Goal: Task Accomplishment & Management: Manage account settings

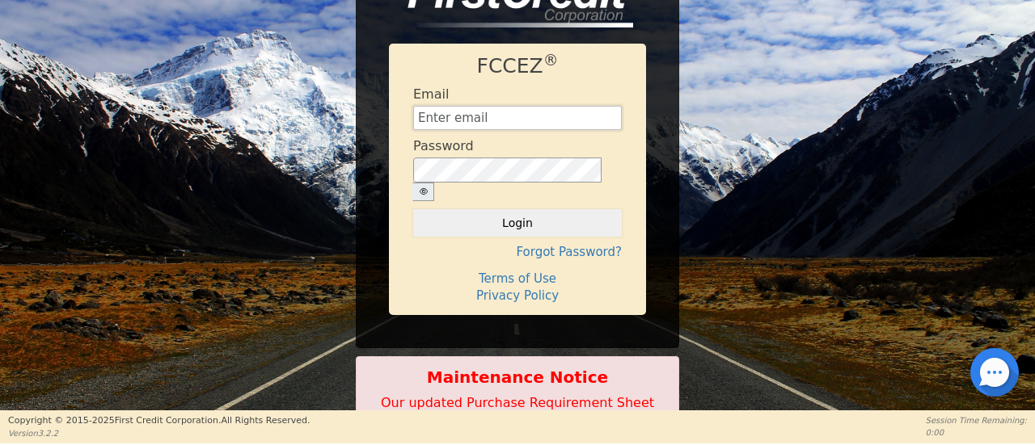
type input "[EMAIL_ADDRESS][DOMAIN_NAME]"
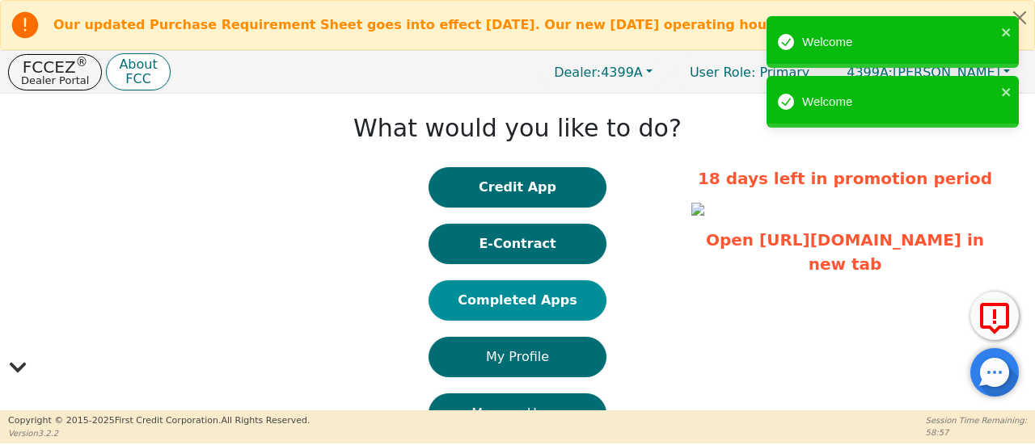
click at [526, 308] on button "Completed Apps" at bounding box center [517, 301] width 178 height 40
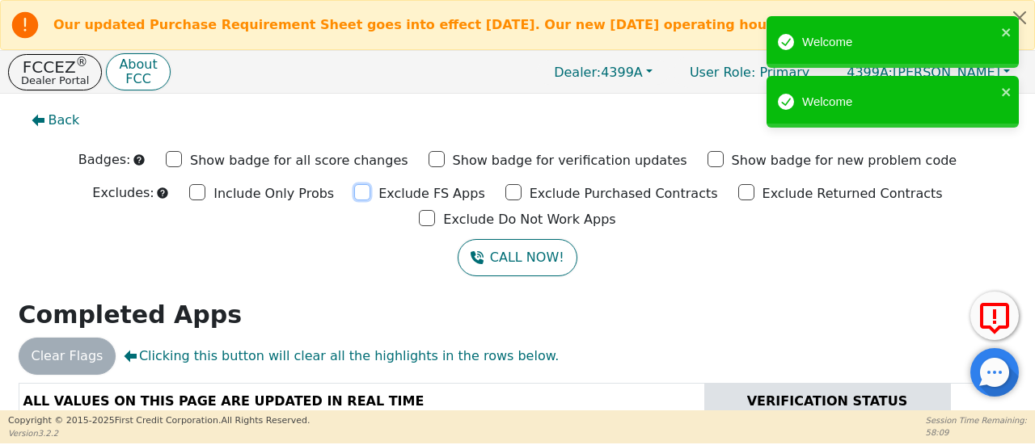
click at [354, 200] on input "Exclude FS Apps" at bounding box center [362, 192] width 16 height 16
checkbox input "true"
click at [505, 200] on input "Exclude Purchased Contracts" at bounding box center [513, 192] width 16 height 16
checkbox input "true"
click at [738, 195] on input "Exclude Returned Contracts" at bounding box center [746, 192] width 16 height 16
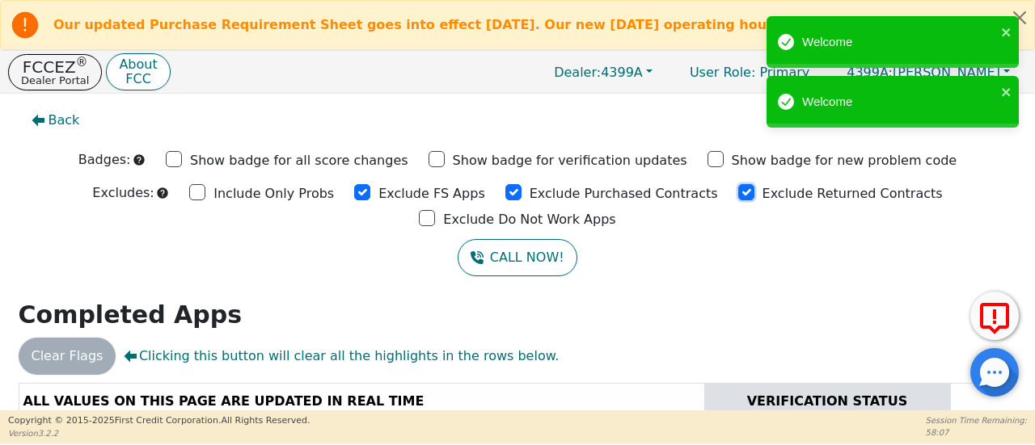
checkbox input "true"
click at [435, 210] on input "Exclude Do Not Work Apps" at bounding box center [427, 218] width 16 height 16
checkbox input "true"
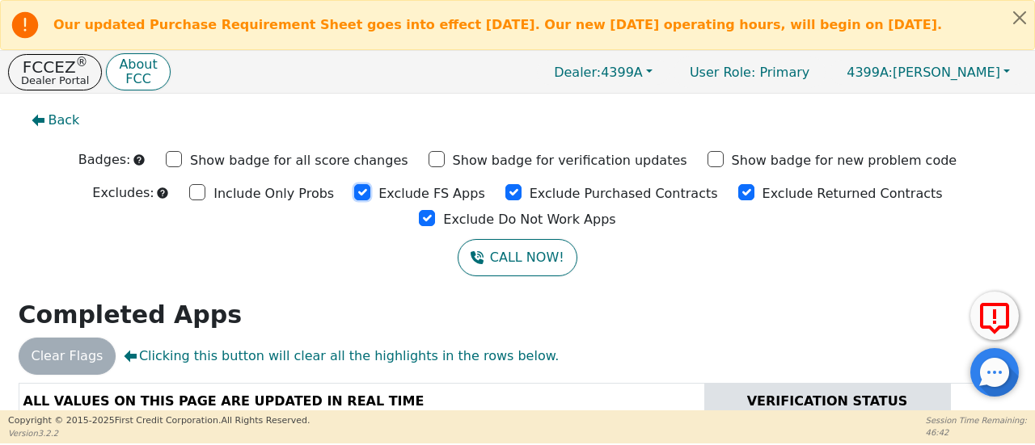
click at [354, 198] on input "Exclude FS Apps" at bounding box center [362, 192] width 16 height 16
drag, startPoint x: 269, startPoint y: 198, endPoint x: 352, endPoint y: 193, distance: 83.4
click at [354, 197] on input "Exclude FS Apps" at bounding box center [362, 192] width 16 height 16
checkbox input "true"
click at [505, 199] on input "Exclude Purchased Contracts" at bounding box center [513, 192] width 16 height 16
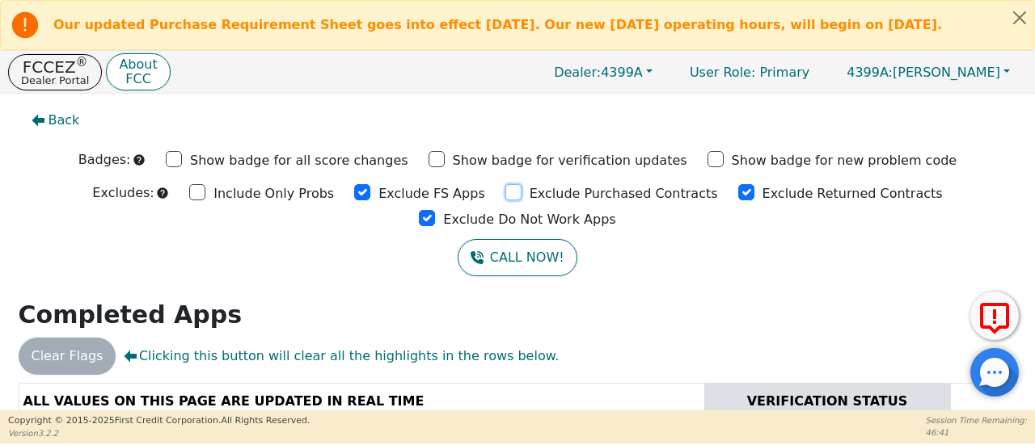
click at [505, 199] on input "Exclude Purchased Contracts" at bounding box center [513, 192] width 16 height 16
checkbox input "true"
click at [738, 200] on input "Exclude Returned Contracts" at bounding box center [746, 192] width 16 height 16
click at [738, 199] on input "Exclude Returned Contracts" at bounding box center [746, 192] width 16 height 16
checkbox input "true"
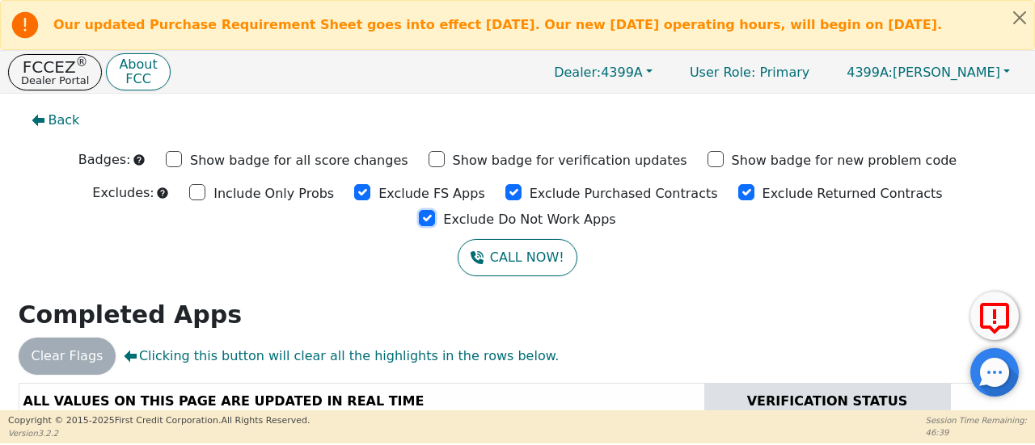
click at [435, 210] on input "Exclude Do Not Work Apps" at bounding box center [427, 218] width 16 height 16
checkbox input "true"
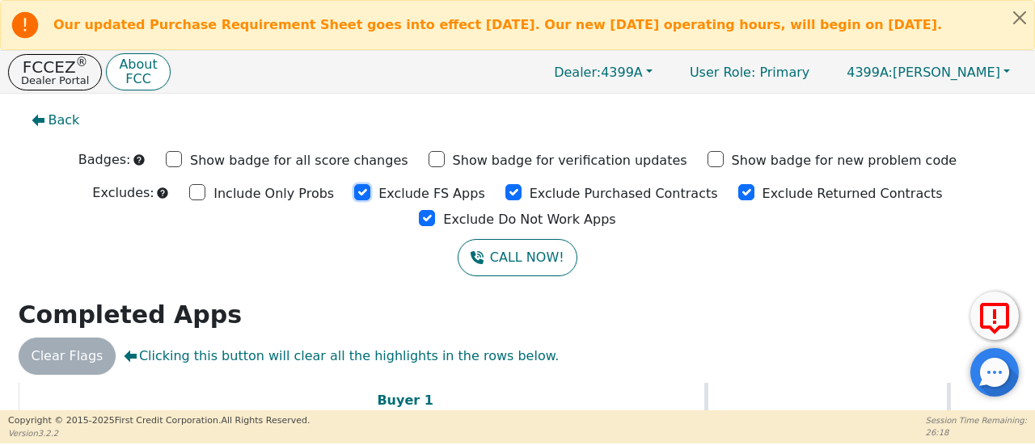
click at [354, 198] on input "Exclude FS Apps" at bounding box center [362, 192] width 16 height 16
checkbox input "true"
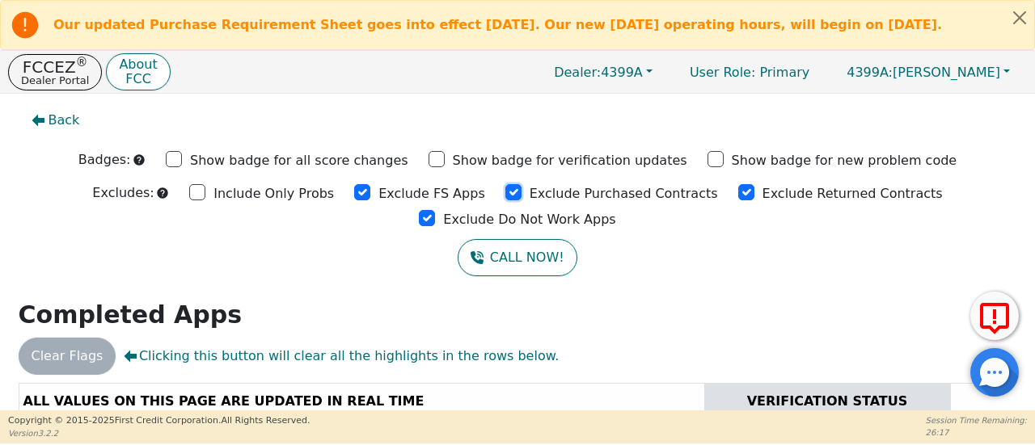
click at [505, 200] on input "Exclude Purchased Contracts" at bounding box center [513, 192] width 16 height 16
checkbox input "true"
click at [738, 198] on input "Exclude Returned Contracts" at bounding box center [746, 192] width 16 height 16
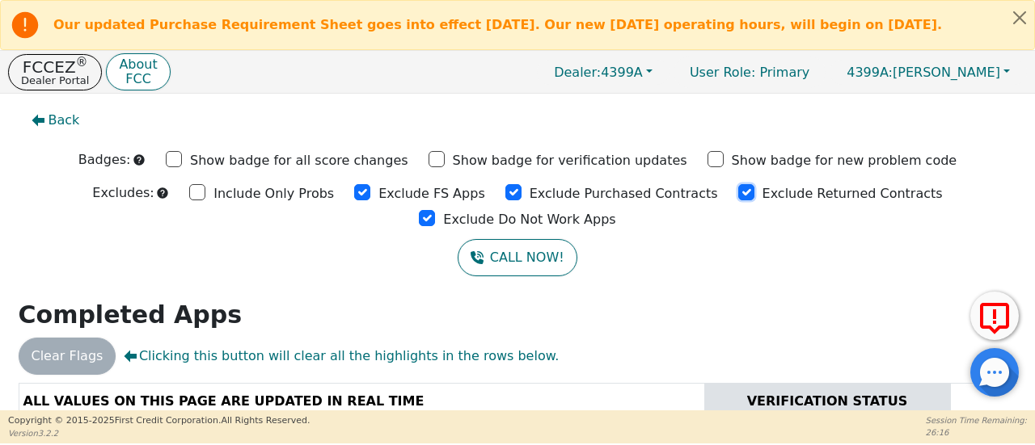
checkbox input "true"
click at [435, 210] on input "Exclude Do Not Work Apps" at bounding box center [427, 218] width 16 height 16
checkbox input "true"
click at [354, 198] on input "Exclude FS Apps" at bounding box center [362, 192] width 16 height 16
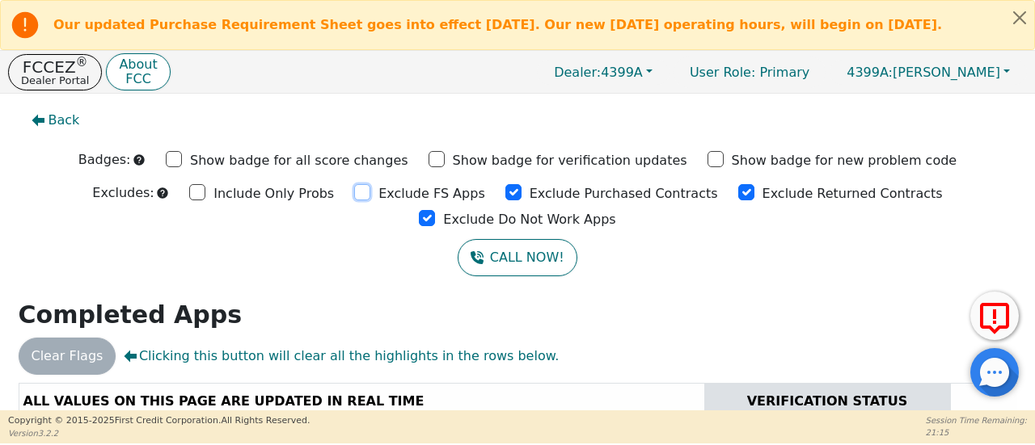
click at [354, 198] on input "Exclude FS Apps" at bounding box center [362, 192] width 16 height 16
checkbox input "true"
click at [505, 196] on input "Exclude Purchased Contracts" at bounding box center [513, 192] width 16 height 16
click at [505, 199] on input "Exclude Purchased Contracts" at bounding box center [513, 192] width 16 height 16
checkbox input "true"
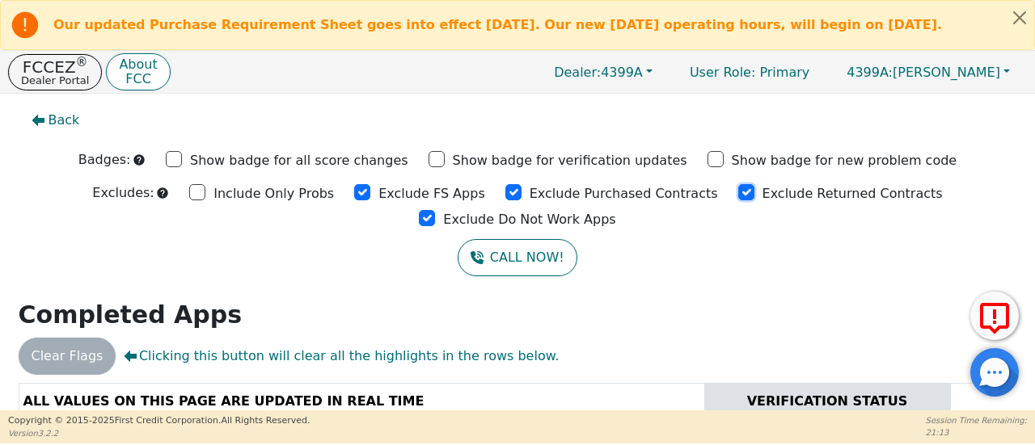
click at [738, 201] on input "Exclude Returned Contracts" at bounding box center [746, 192] width 16 height 16
checkbox input "true"
click at [435, 210] on input "Exclude Do Not Work Apps" at bounding box center [427, 218] width 16 height 16
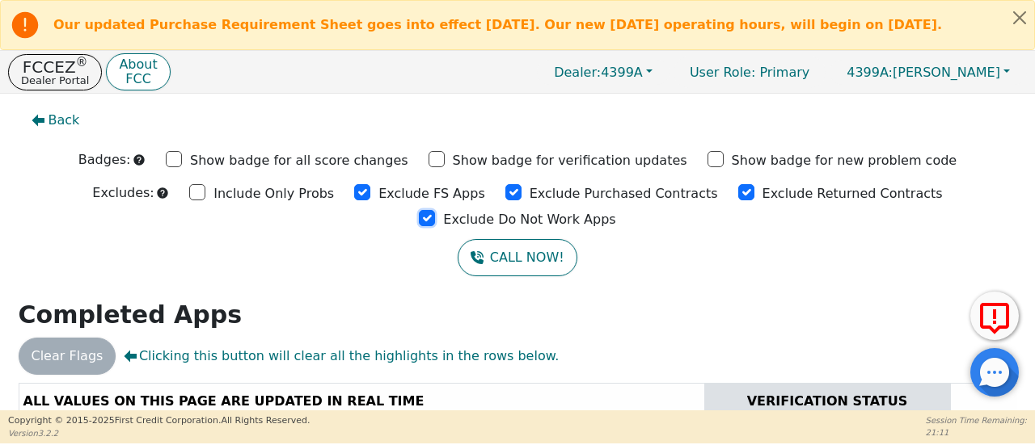
checkbox input "true"
click at [354, 199] on input "Exclude FS Apps" at bounding box center [362, 192] width 16 height 16
drag, startPoint x: 274, startPoint y: 199, endPoint x: 310, endPoint y: 198, distance: 36.4
click at [354, 198] on input "Exclude FS Apps" at bounding box center [362, 192] width 16 height 16
checkbox input "true"
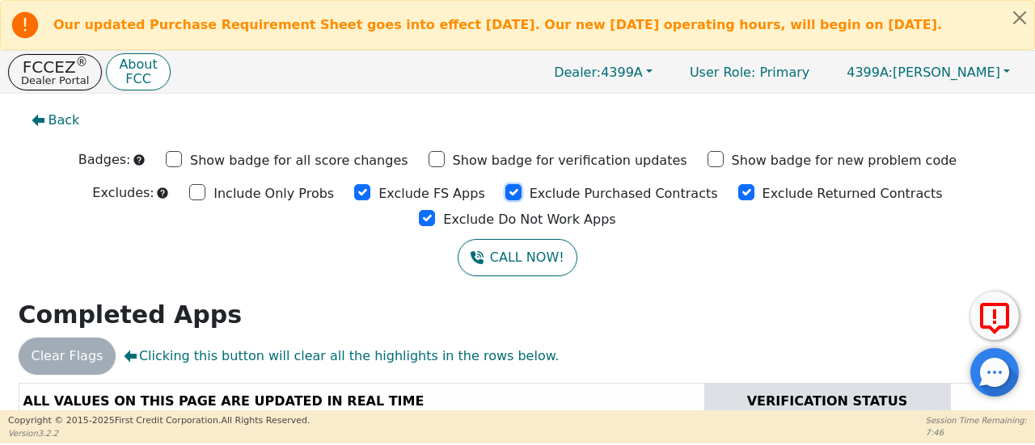
click at [505, 200] on input "Exclude Purchased Contracts" at bounding box center [513, 192] width 16 height 16
checkbox input "true"
click at [738, 198] on input "Exclude Returned Contracts" at bounding box center [746, 192] width 16 height 16
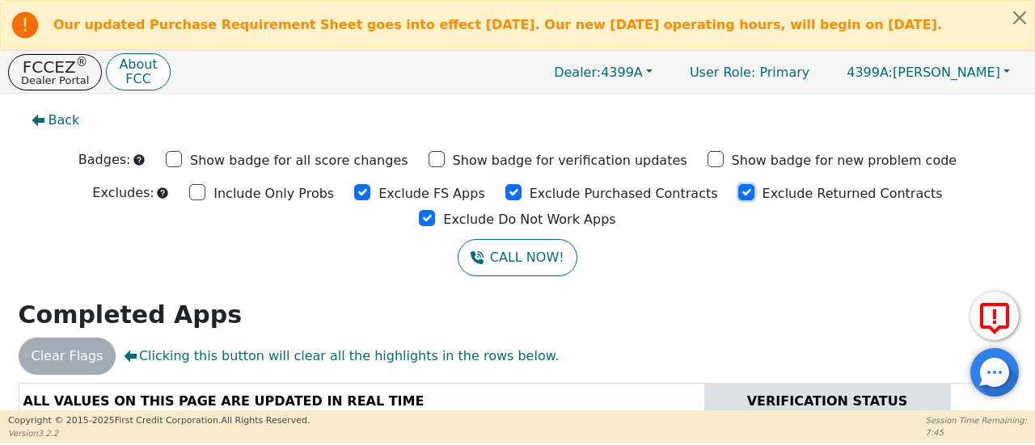
checkbox input "true"
click at [435, 210] on input "Exclude Do Not Work Apps" at bounding box center [427, 218] width 16 height 16
checkbox input "true"
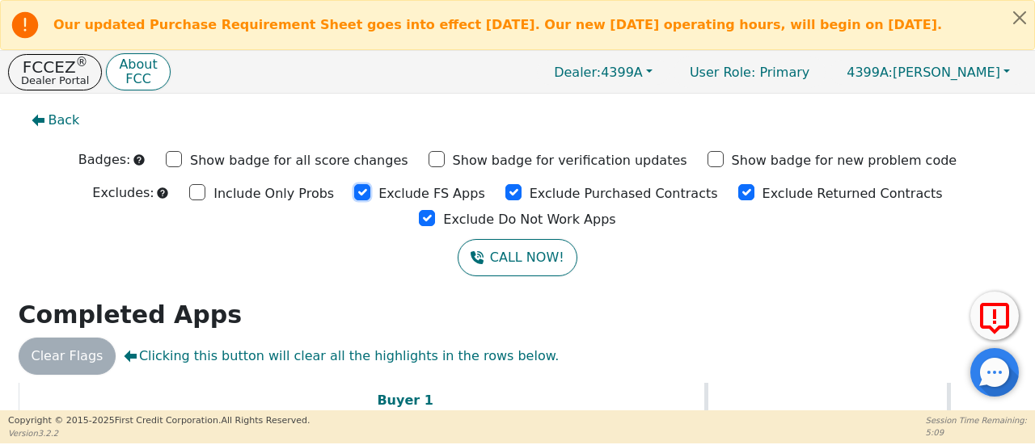
click at [354, 199] on input "Exclude FS Apps" at bounding box center [362, 192] width 16 height 16
checkbox input "true"
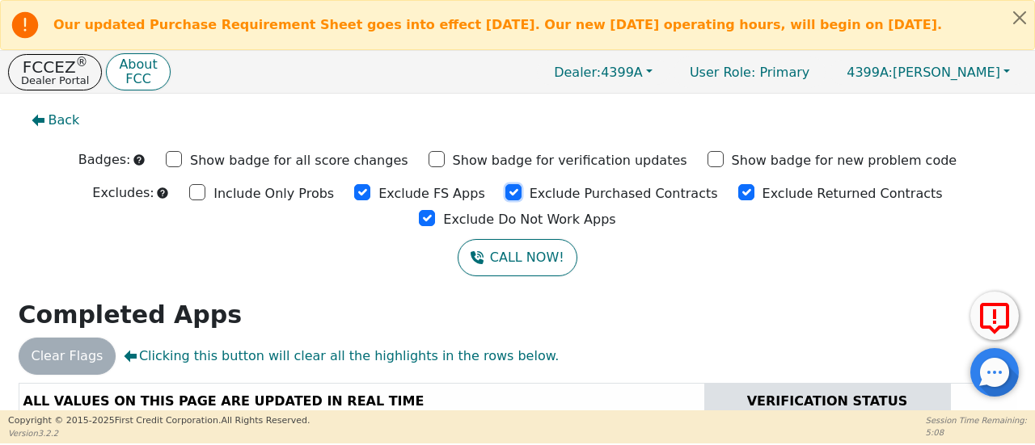
click at [505, 196] on input "Exclude Purchased Contracts" at bounding box center [513, 192] width 16 height 16
checkbox input "true"
click at [738, 197] on input "Exclude Returned Contracts" at bounding box center [746, 192] width 16 height 16
click at [738, 193] on input "Exclude Returned Contracts" at bounding box center [746, 192] width 16 height 16
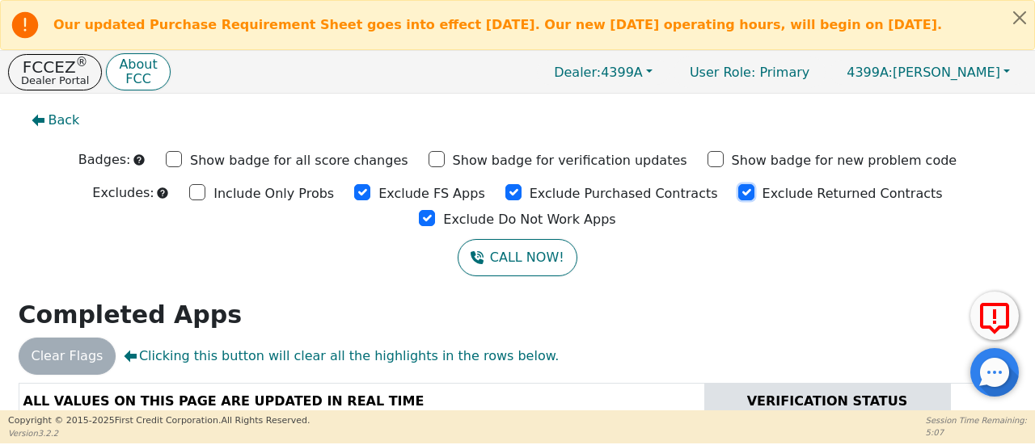
checkbox input "true"
click at [435, 210] on input "Exclude Do Not Work Apps" at bounding box center [427, 218] width 16 height 16
checkbox input "true"
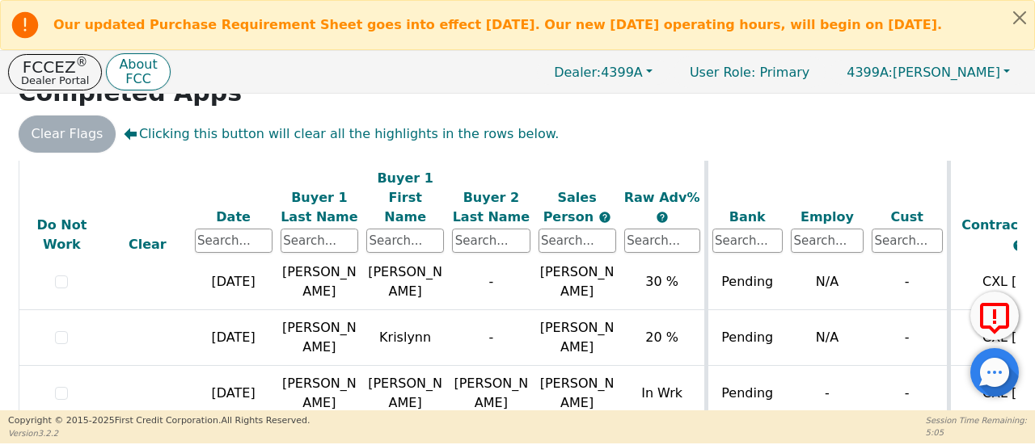
scroll to position [334, 0]
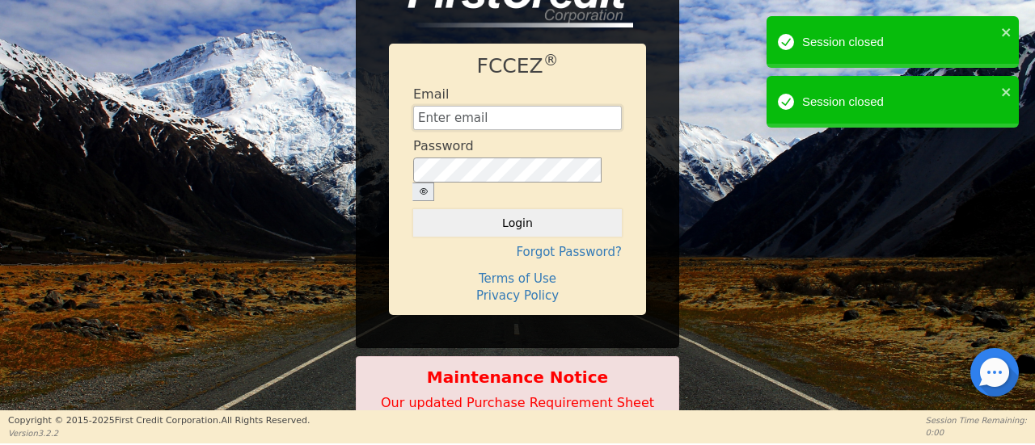
click at [520, 117] on input "text" at bounding box center [517, 118] width 209 height 24
type input "[EMAIL_ADDRESS][DOMAIN_NAME]"
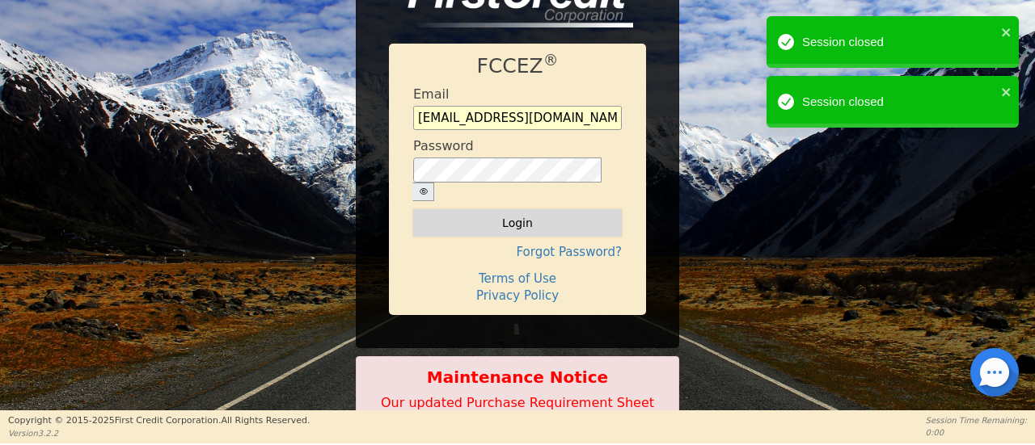
click at [519, 209] on button "Login" at bounding box center [517, 222] width 209 height 27
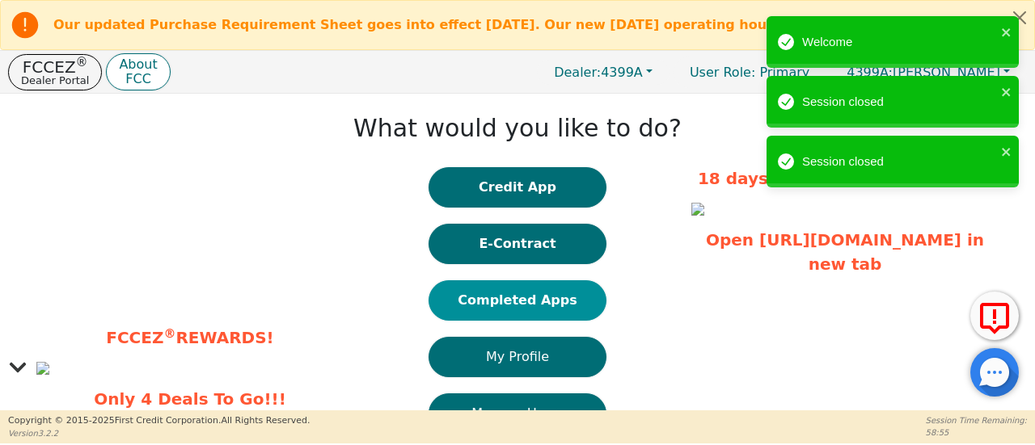
click at [529, 314] on button "Completed Apps" at bounding box center [517, 301] width 178 height 40
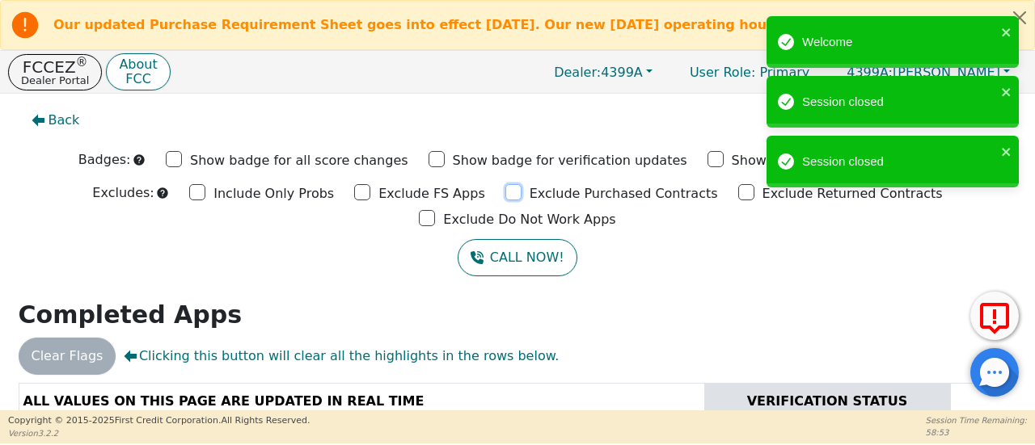
click at [505, 201] on input "Exclude Purchased Contracts" at bounding box center [513, 192] width 16 height 16
checkbox input "true"
drag, startPoint x: 272, startPoint y: 200, endPoint x: 364, endPoint y: 202, distance: 92.2
click at [354, 199] on input "Exclude FS Apps" at bounding box center [362, 192] width 16 height 16
checkbox input "true"
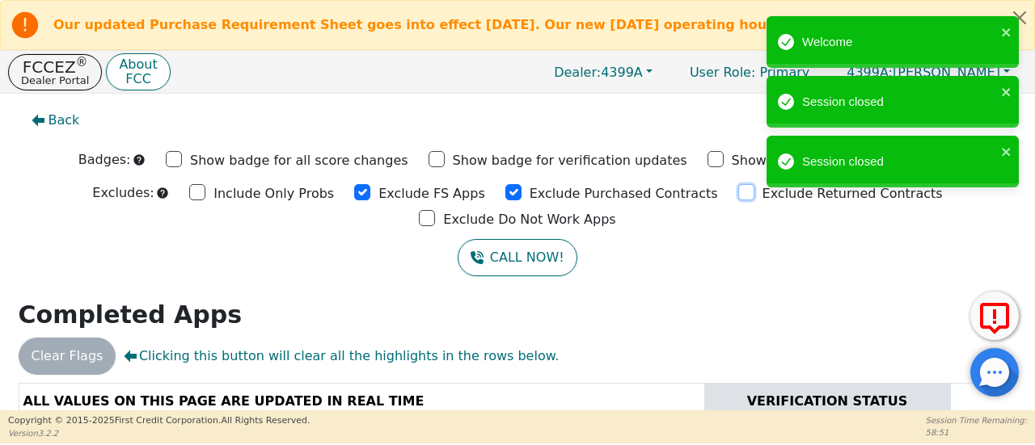
click at [738, 198] on input "Exclude Returned Contracts" at bounding box center [746, 192] width 16 height 16
checkbox input "true"
click at [832, 198] on div "Welcome Session closed Session closed" at bounding box center [892, 106] width 259 height 186
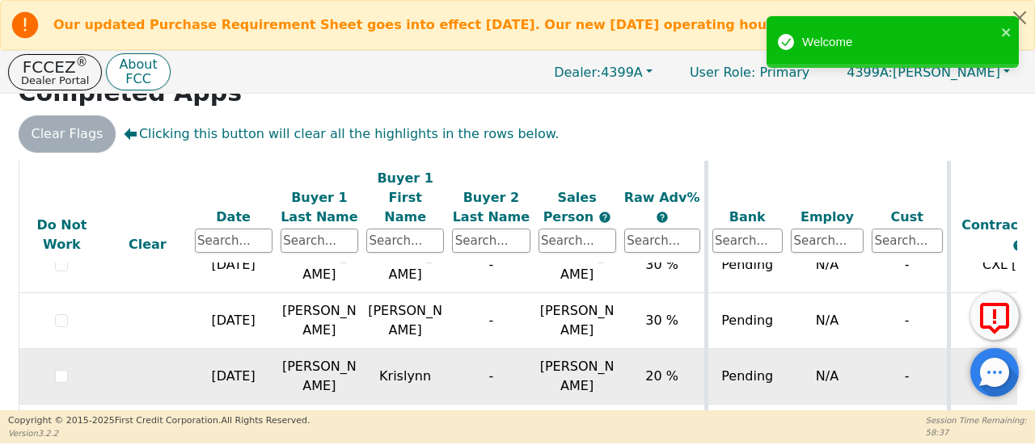
scroll to position [334, 0]
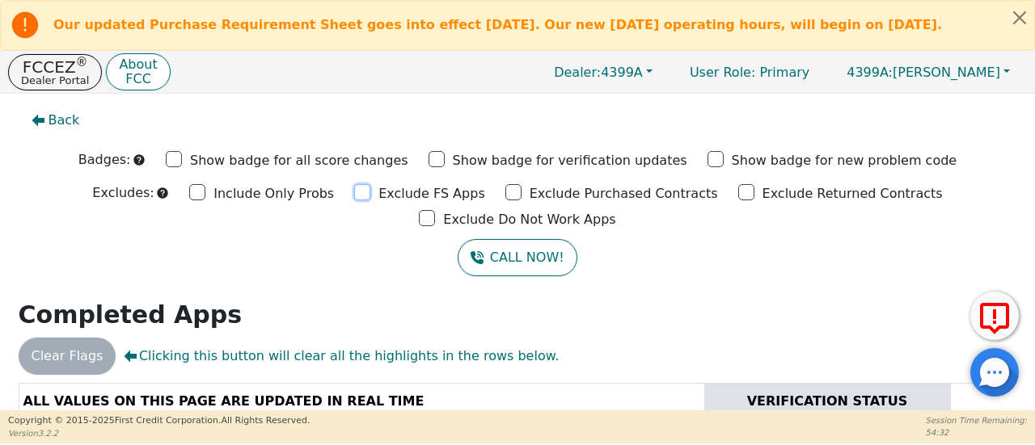
drag, startPoint x: 275, startPoint y: 197, endPoint x: 381, endPoint y: 202, distance: 106.0
click at [354, 197] on input "Exclude FS Apps" at bounding box center [362, 192] width 16 height 16
checkbox input "true"
drag, startPoint x: 416, startPoint y: 201, endPoint x: 504, endPoint y: 200, distance: 88.1
click at [505, 200] on input "Exclude Purchased Contracts" at bounding box center [513, 192] width 16 height 16
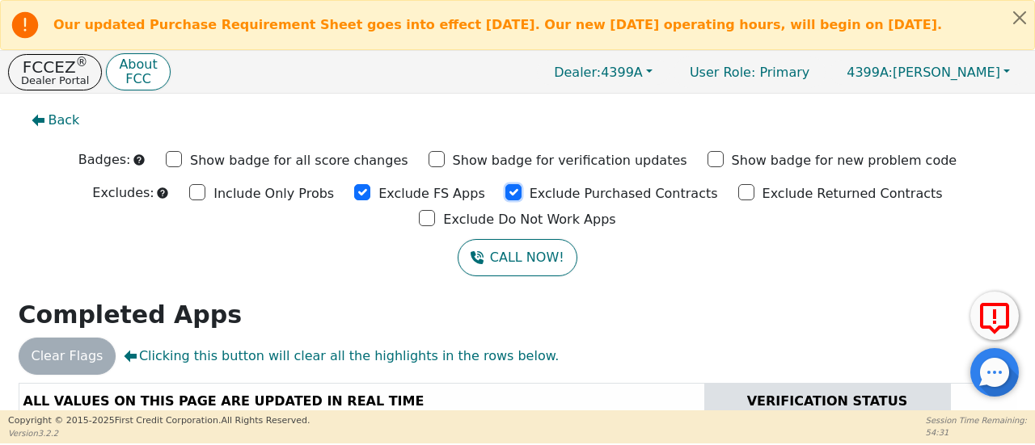
checkbox input "true"
click at [738, 196] on input "Exclude Returned Contracts" at bounding box center [746, 192] width 16 height 16
checkbox input "true"
click at [435, 210] on input "Exclude Do Not Work Apps" at bounding box center [427, 218] width 16 height 16
checkbox input "true"
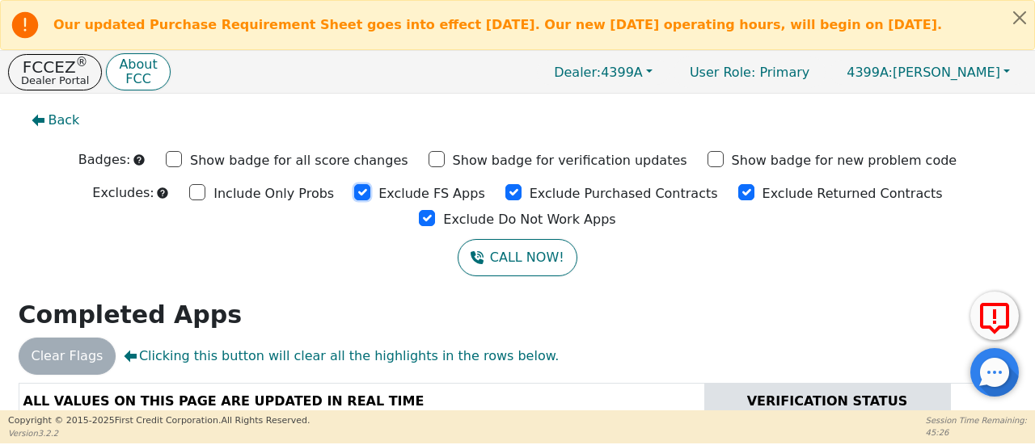
click at [354, 196] on input "Exclude FS Apps" at bounding box center [362, 192] width 16 height 16
checkbox input "true"
click at [505, 201] on input "Exclude Purchased Contracts" at bounding box center [513, 192] width 16 height 16
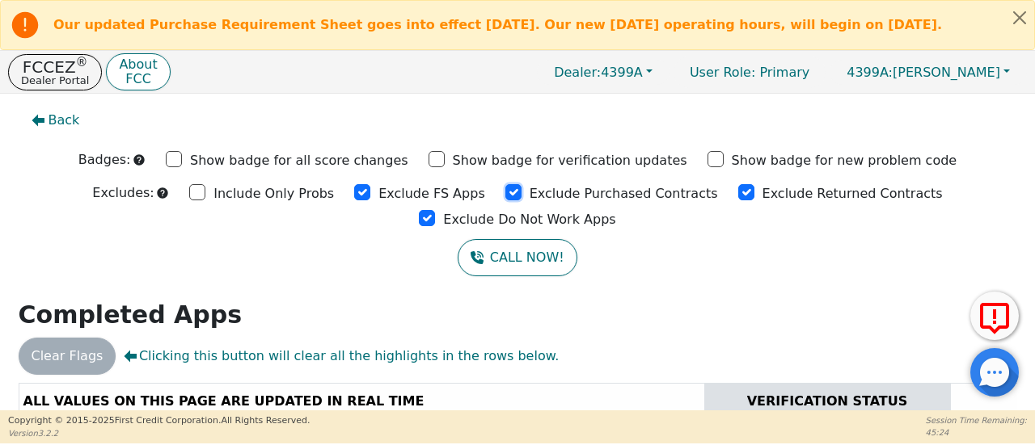
checkbox input "true"
click at [738, 200] on input "Exclude Returned Contracts" at bounding box center [746, 192] width 16 height 16
checkbox input "true"
click at [615, 206] on div "Exclude Do Not Work Apps" at bounding box center [517, 218] width 196 height 24
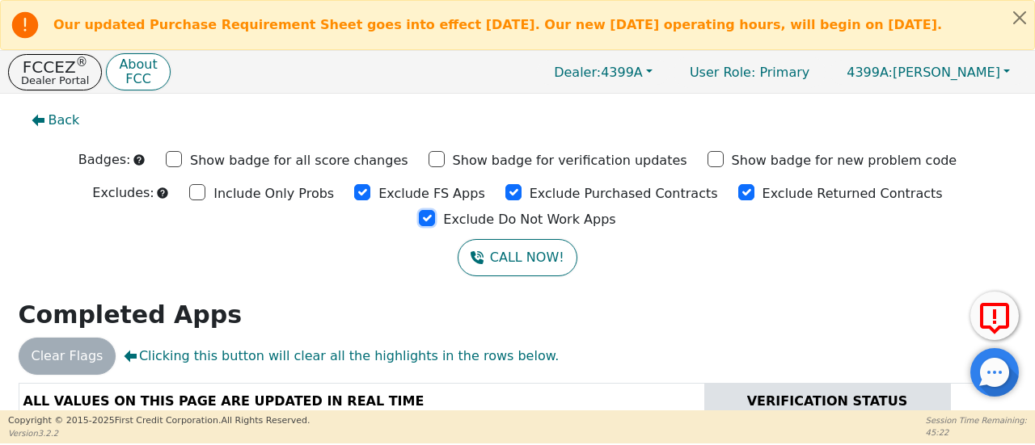
click at [435, 210] on input "Exclude Do Not Work Apps" at bounding box center [427, 218] width 16 height 16
checkbox input "true"
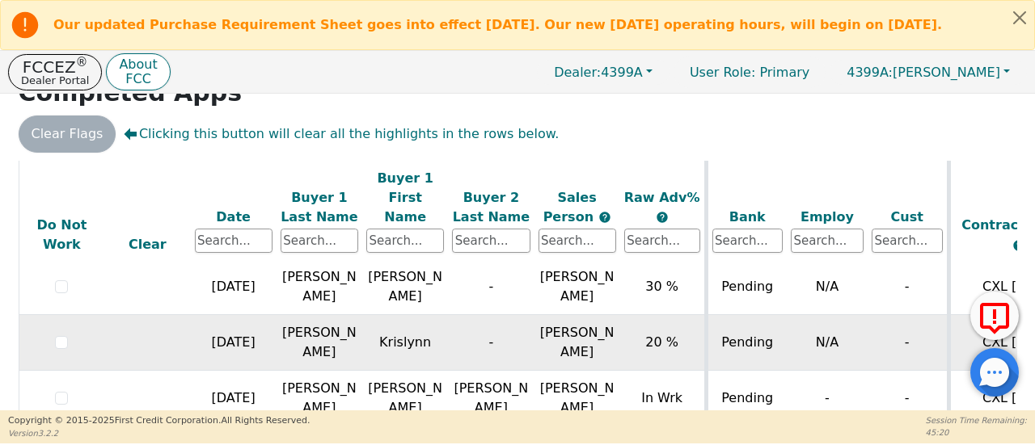
scroll to position [334, 0]
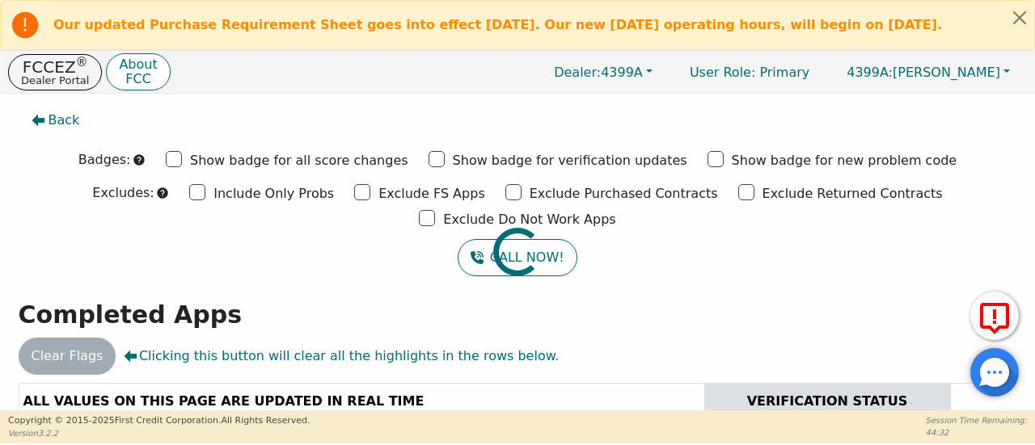
click at [270, 102] on div at bounding box center [517, 102] width 1011 height 0
click at [276, 102] on div at bounding box center [517, 102] width 1011 height 0
click at [414, 102] on div at bounding box center [517, 102] width 1011 height 0
click at [738, 198] on input "Exclude Returned Contracts" at bounding box center [746, 192] width 16 height 16
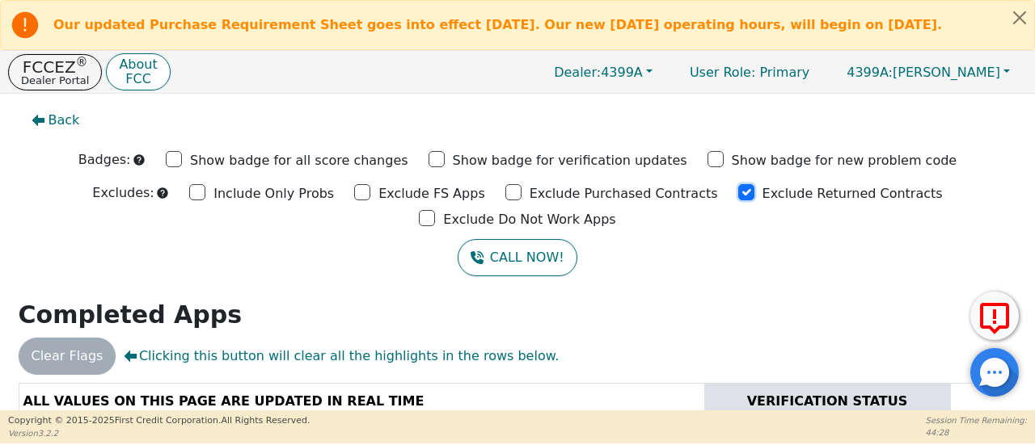
checkbox input "true"
click at [435, 210] on input "Exclude Do Not Work Apps" at bounding box center [427, 218] width 16 height 16
checkbox input "true"
click at [505, 201] on input "Exclude Purchased Contracts" at bounding box center [513, 192] width 16 height 16
checkbox input "true"
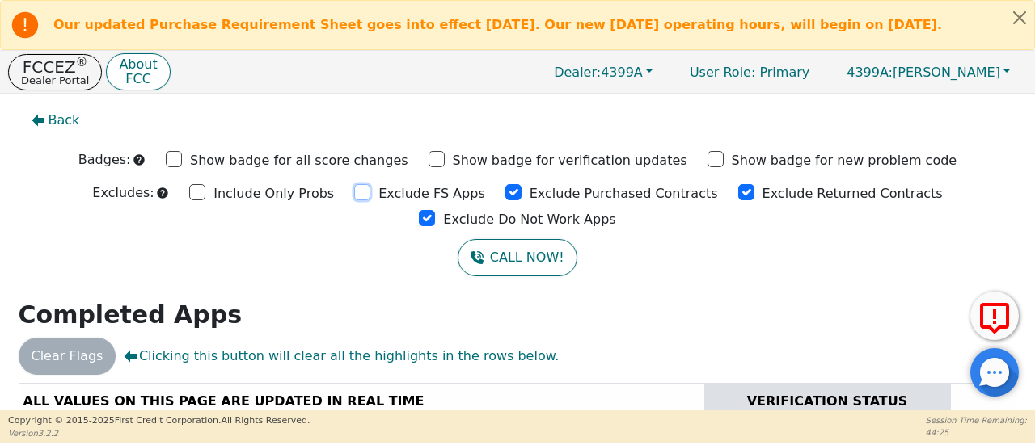
click at [354, 197] on input "Exclude FS Apps" at bounding box center [362, 192] width 16 height 16
click at [354, 199] on input "Exclude FS Apps" at bounding box center [362, 192] width 16 height 16
checkbox input "true"
click at [505, 195] on input "Exclude Purchased Contracts" at bounding box center [513, 192] width 16 height 16
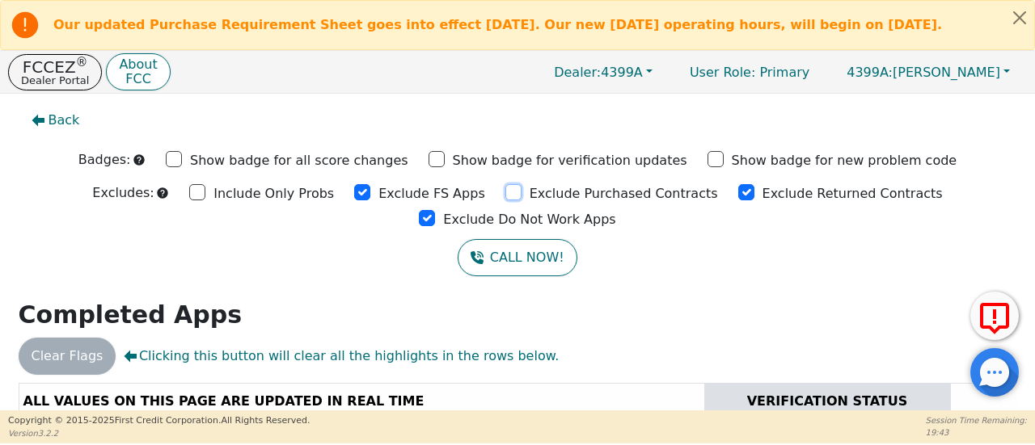
click at [505, 195] on input "Exclude Purchased Contracts" at bounding box center [513, 192] width 16 height 16
checkbox input "true"
click at [738, 196] on input "Exclude Returned Contracts" at bounding box center [746, 192] width 16 height 16
checkbox input "true"
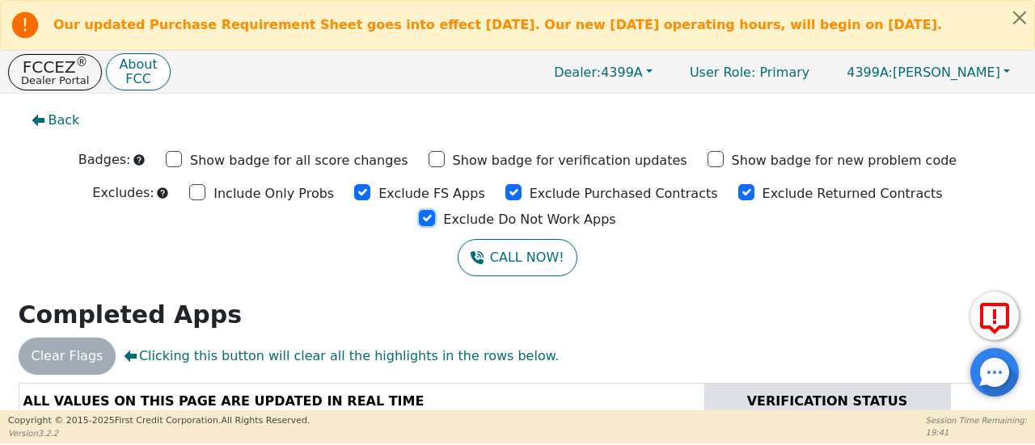
click at [435, 210] on input "Exclude Do Not Work Apps" at bounding box center [427, 218] width 16 height 16
checkbox input "true"
click at [354, 196] on input "Exclude FS Apps" at bounding box center [362, 192] width 16 height 16
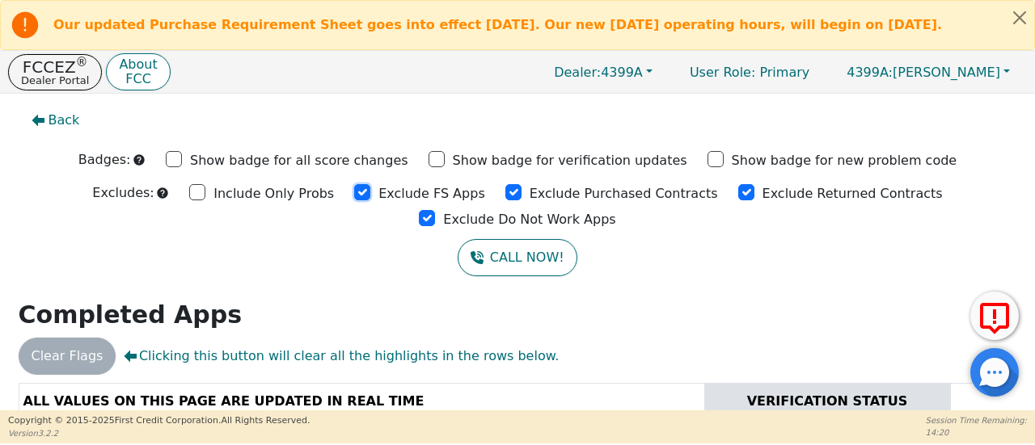
checkbox input "true"
click at [505, 199] on div "Exclude Purchased Contracts" at bounding box center [611, 192] width 213 height 24
click at [505, 197] on input "Exclude Purchased Contracts" at bounding box center [513, 192] width 16 height 16
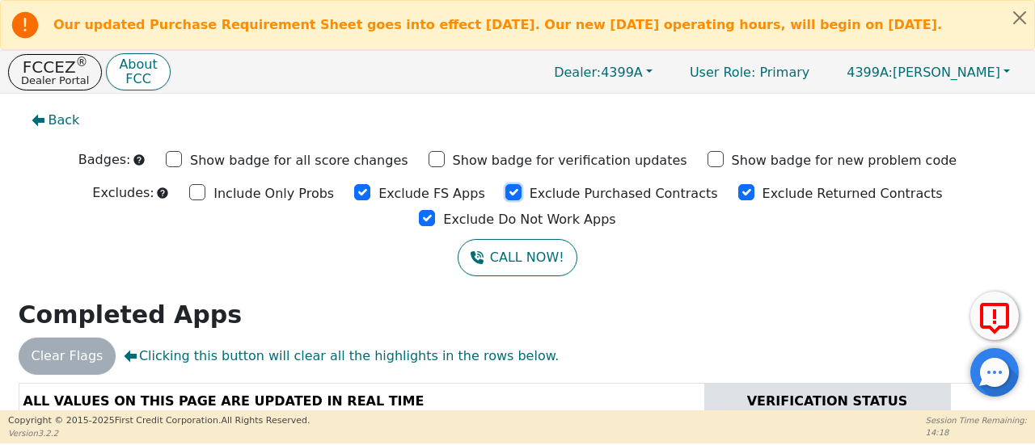
checkbox input "true"
click at [738, 195] on input "Exclude Returned Contracts" at bounding box center [746, 192] width 16 height 16
checkbox input "true"
click at [435, 210] on input "Exclude Do Not Work Apps" at bounding box center [427, 218] width 16 height 16
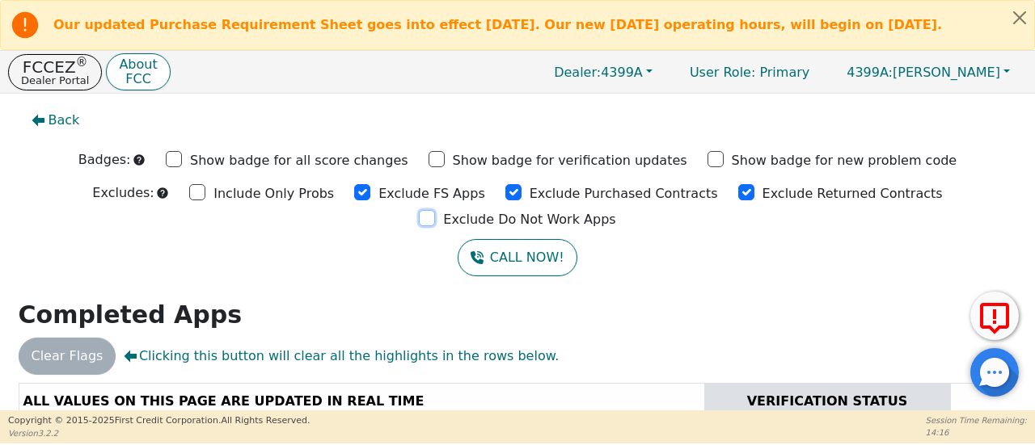
click at [435, 210] on input "Exclude Do Not Work Apps" at bounding box center [427, 218] width 16 height 16
checkbox input "true"
click at [354, 195] on input "Exclude FS Apps" at bounding box center [362, 192] width 16 height 16
drag, startPoint x: 274, startPoint y: 195, endPoint x: 283, endPoint y: 195, distance: 8.9
click at [354, 195] on input "Exclude FS Apps" at bounding box center [362, 192] width 16 height 16
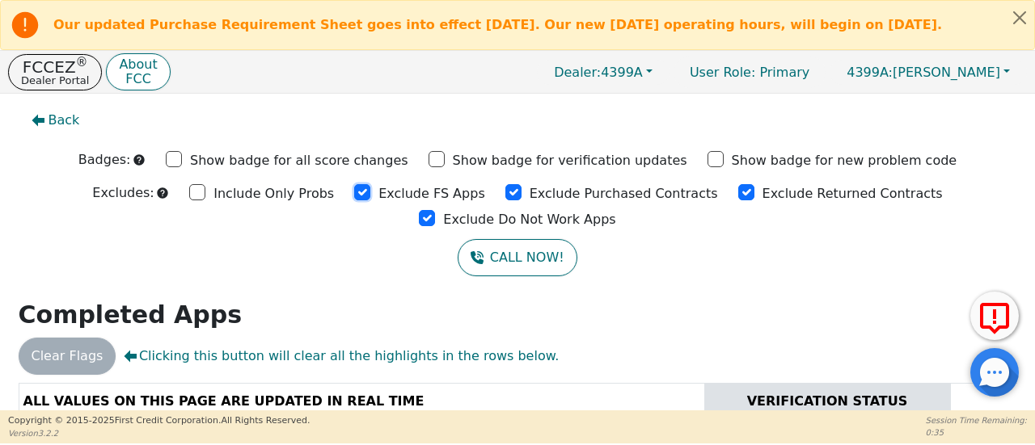
checkbox input "true"
click at [505, 198] on input "Exclude Purchased Contracts" at bounding box center [513, 192] width 16 height 16
checkbox input "true"
click at [738, 197] on input "Exclude Returned Contracts" at bounding box center [746, 192] width 16 height 16
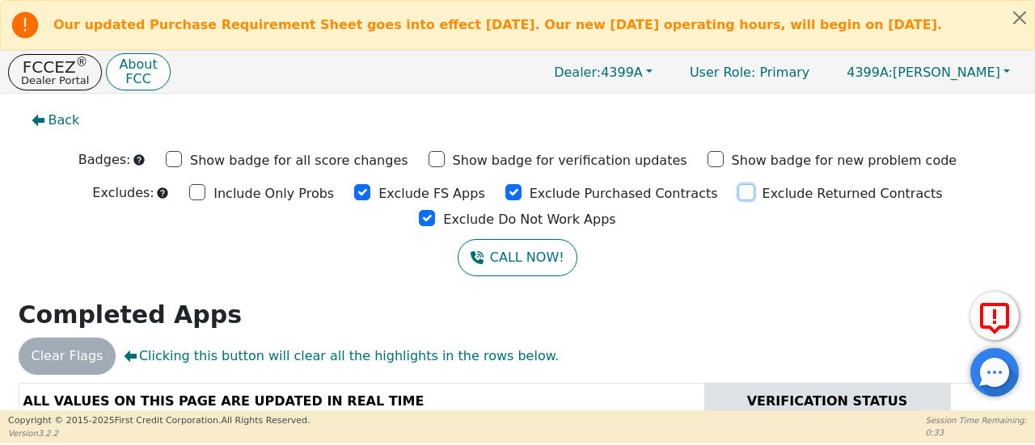
click at [738, 196] on input "Exclude Returned Contracts" at bounding box center [746, 192] width 16 height 16
checkbox input "true"
click at [435, 210] on input "Exclude Do Not Work Apps" at bounding box center [427, 218] width 16 height 16
checkbox input "true"
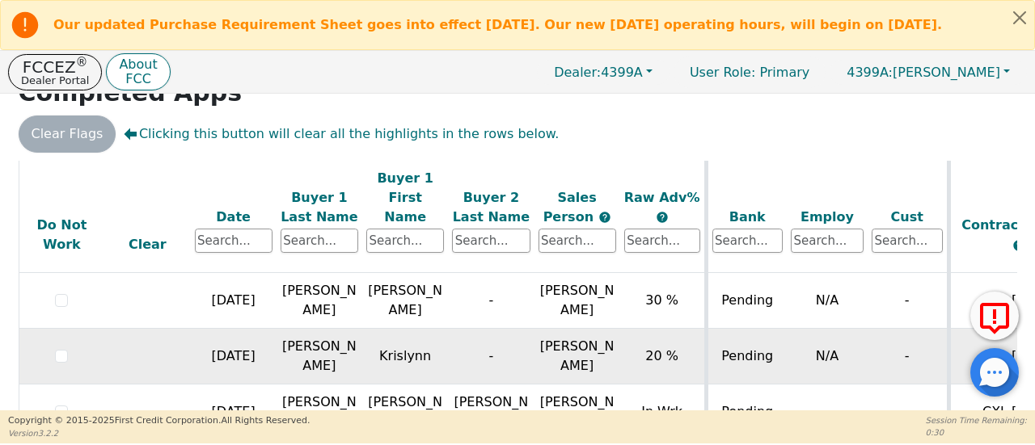
scroll to position [334, 0]
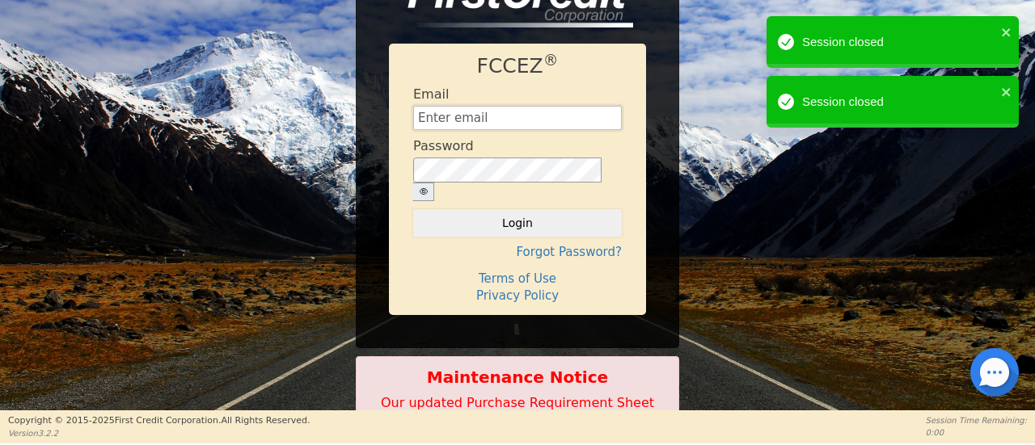
click at [537, 123] on input "text" at bounding box center [517, 118] width 209 height 24
type input "[EMAIL_ADDRESS][DOMAIN_NAME]"
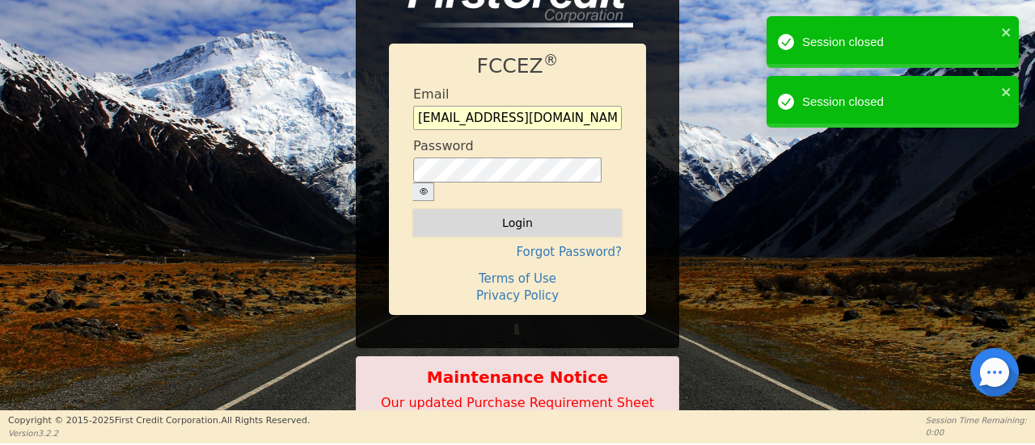
click at [512, 209] on button "Login" at bounding box center [517, 222] width 209 height 27
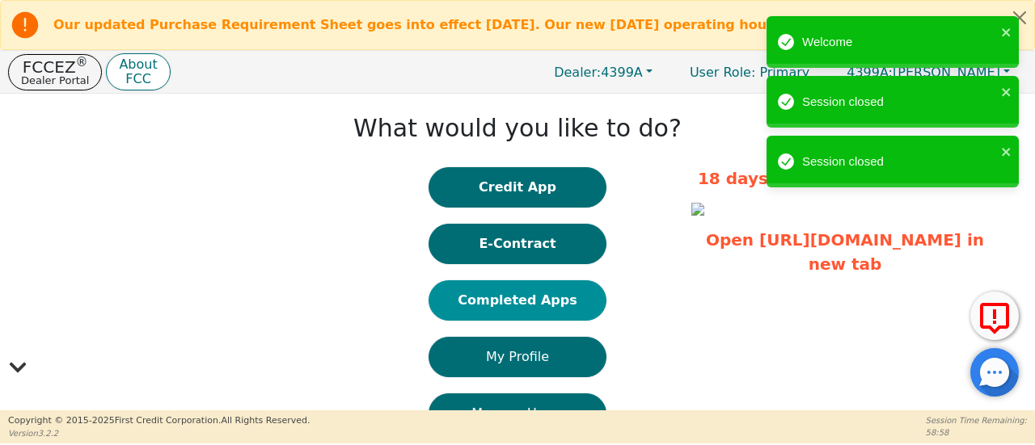
click at [553, 310] on button "Completed Apps" at bounding box center [517, 301] width 178 height 40
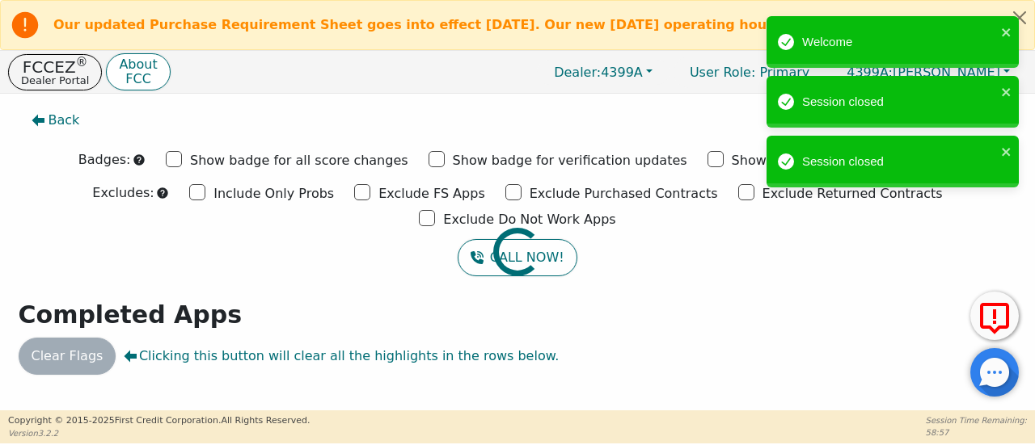
click at [274, 102] on div at bounding box center [517, 102] width 1011 height 0
click at [505, 200] on input "Exclude Purchased Contracts" at bounding box center [513, 192] width 16 height 16
checkbox input "true"
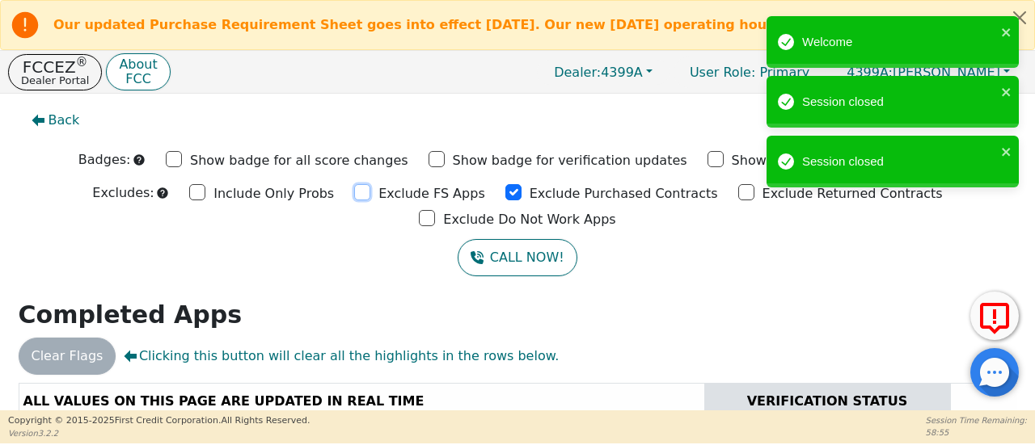
drag, startPoint x: 273, startPoint y: 199, endPoint x: 322, endPoint y: 201, distance: 48.6
click at [354, 198] on input "Exclude FS Apps" at bounding box center [362, 192] width 16 height 16
checkbox input "true"
click at [738, 197] on input "Exclude Returned Contracts" at bounding box center [746, 192] width 16 height 16
checkbox input "true"
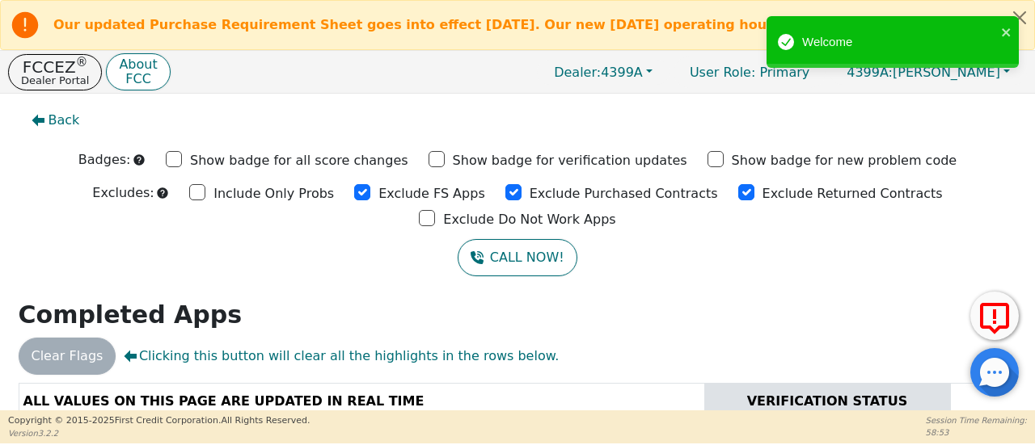
click at [615, 206] on div "Exclude Do Not Work Apps" at bounding box center [517, 218] width 196 height 24
click at [435, 210] on input "Exclude Do Not Work Apps" at bounding box center [427, 218] width 16 height 16
checkbox input "true"
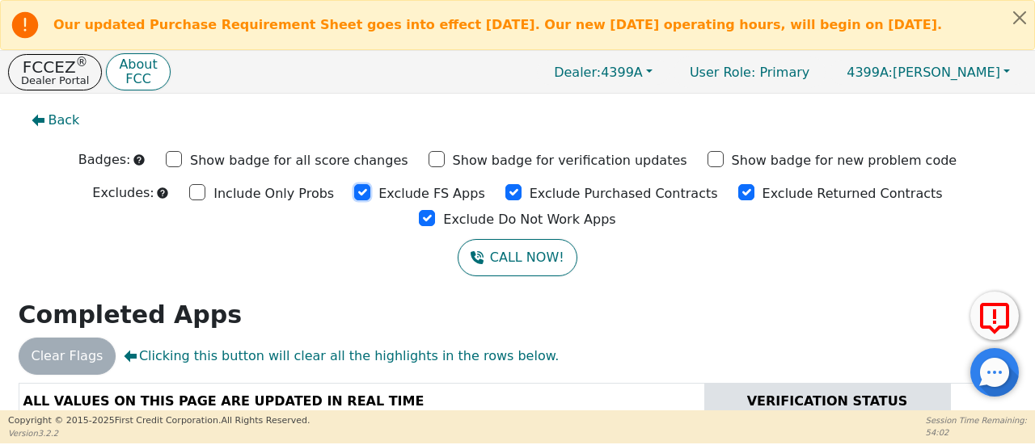
click at [354, 196] on input "Exclude FS Apps" at bounding box center [362, 192] width 16 height 16
checkbox input "true"
click at [505, 197] on input "Exclude Purchased Contracts" at bounding box center [513, 192] width 16 height 16
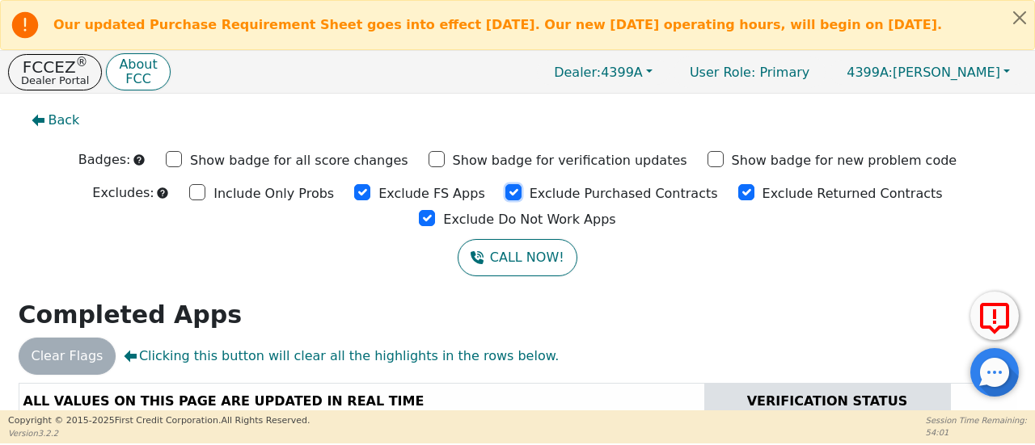
checkbox input "true"
click at [738, 200] on input "Exclude Returned Contracts" at bounding box center [746, 192] width 16 height 16
checkbox input "true"
click at [435, 210] on input "Exclude Do Not Work Apps" at bounding box center [427, 218] width 16 height 16
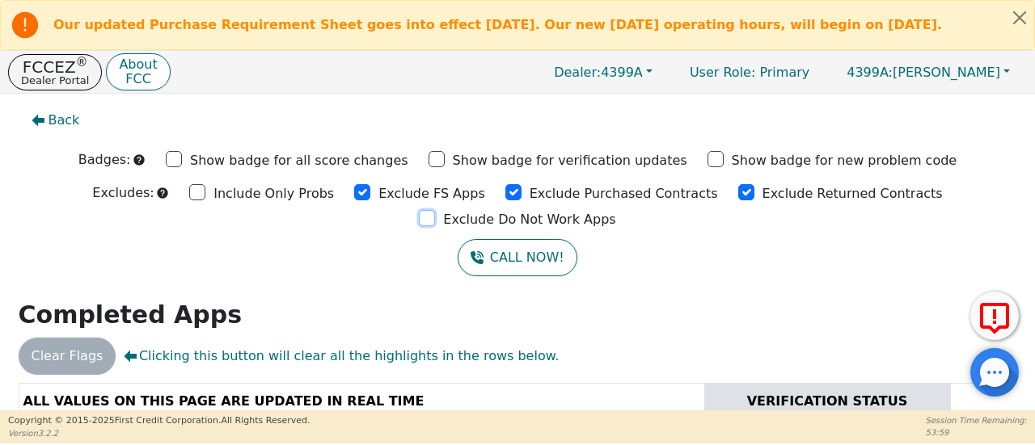
click at [435, 210] on input "Exclude Do Not Work Apps" at bounding box center [427, 218] width 16 height 16
checkbox input "true"
click at [354, 200] on input "Exclude FS Apps" at bounding box center [362, 192] width 16 height 16
drag, startPoint x: 274, startPoint y: 200, endPoint x: 309, endPoint y: 200, distance: 34.8
click at [354, 198] on input "Exclude FS Apps" at bounding box center [362, 192] width 16 height 16
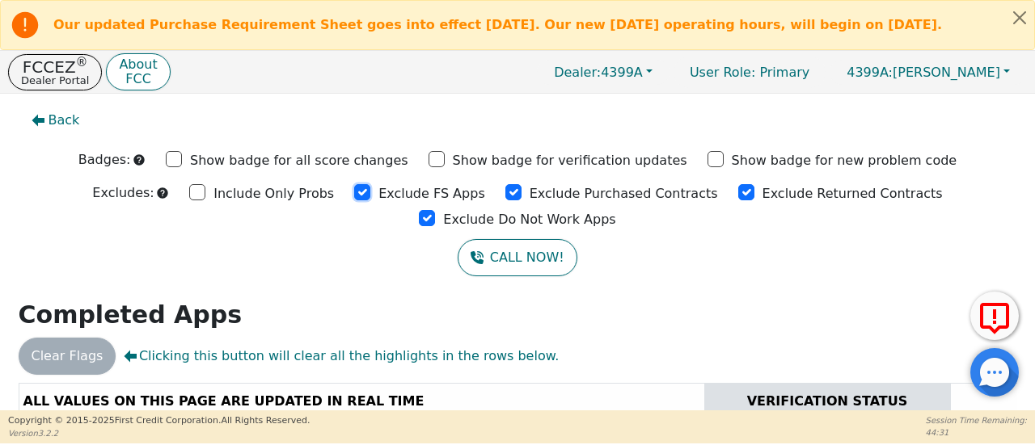
checkbox input "true"
click at [505, 200] on input "Exclude Purchased Contracts" at bounding box center [513, 192] width 16 height 16
drag, startPoint x: 418, startPoint y: 200, endPoint x: 450, endPoint y: 201, distance: 31.6
click at [505, 200] on input "Exclude Purchased Contracts" at bounding box center [513, 192] width 16 height 16
checkbox input "true"
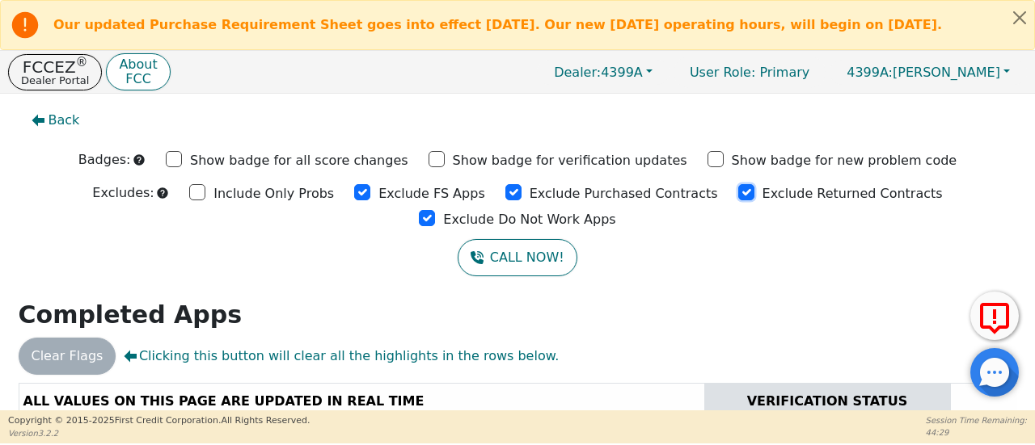
click at [738, 196] on input "Exclude Returned Contracts" at bounding box center [746, 192] width 16 height 16
checkbox input "true"
click at [435, 210] on input "Exclude Do Not Work Apps" at bounding box center [427, 218] width 16 height 16
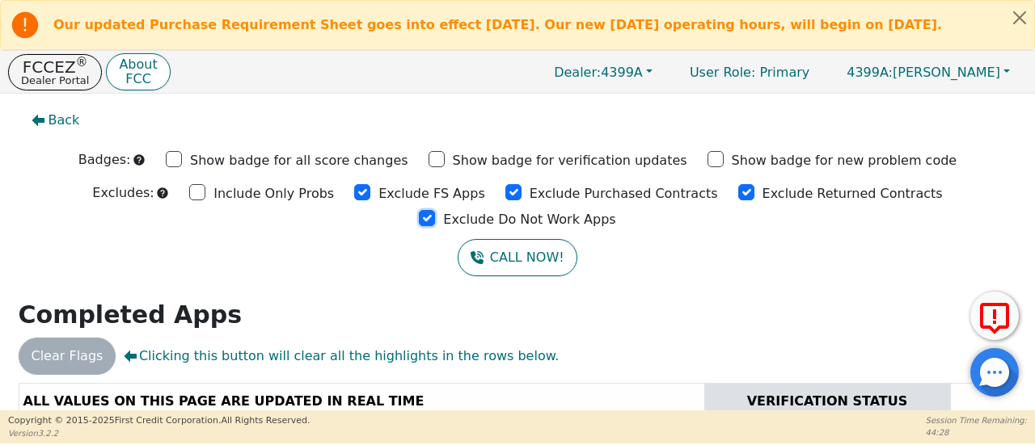
checkbox input "true"
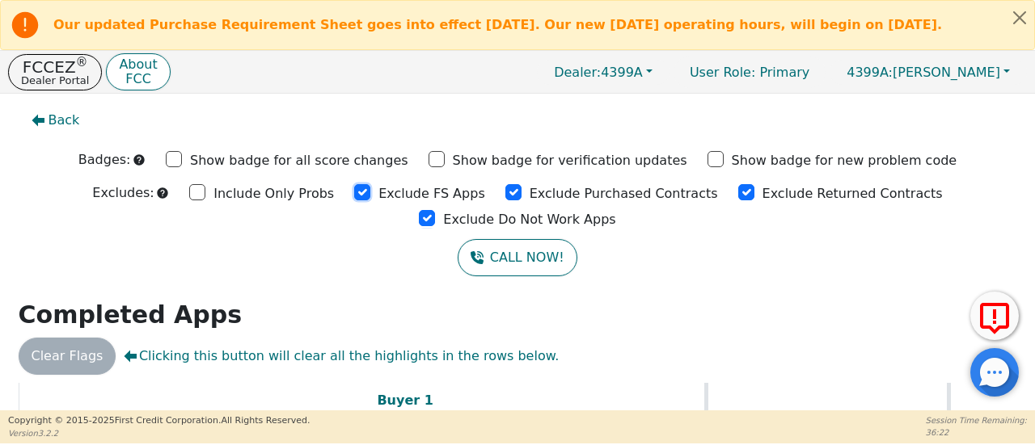
click at [354, 201] on input "Exclude FS Apps" at bounding box center [362, 192] width 16 height 16
checkbox input "true"
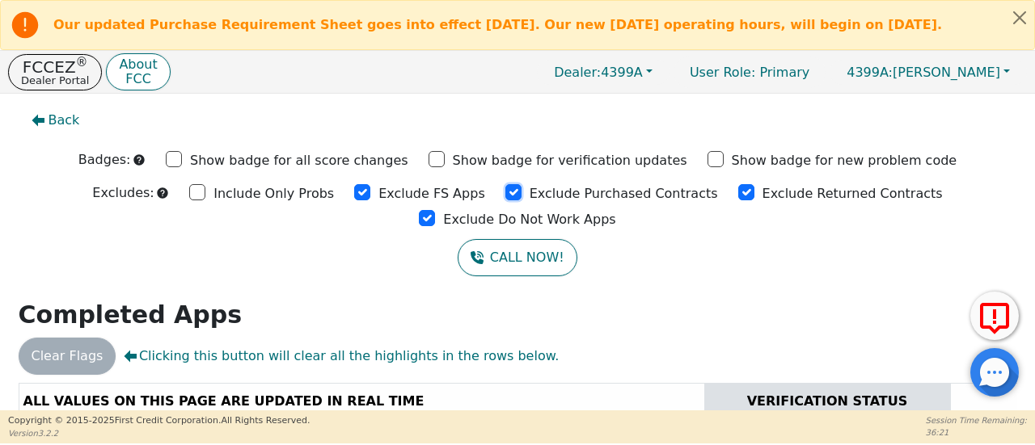
click at [505, 198] on input "Exclude Purchased Contracts" at bounding box center [513, 192] width 16 height 16
checkbox input "true"
click at [738, 196] on input "Exclude Returned Contracts" at bounding box center [746, 192] width 16 height 16
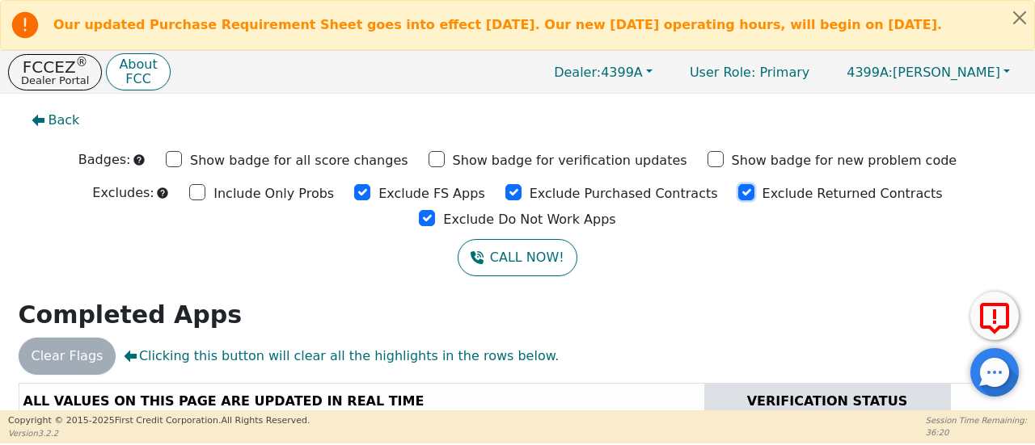
checkbox input "true"
click at [435, 210] on input "Exclude Do Not Work Apps" at bounding box center [427, 218] width 16 height 16
checkbox input "true"
click at [354, 196] on input "Exclude FS Apps" at bounding box center [362, 192] width 16 height 16
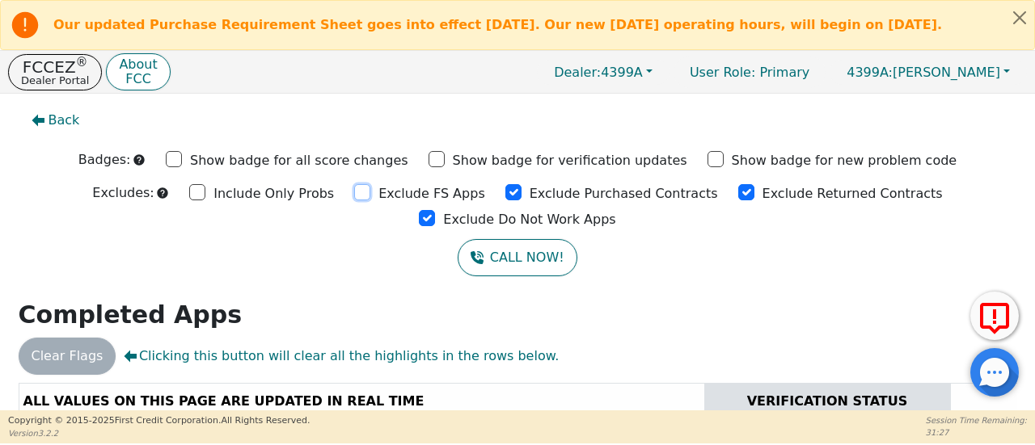
click at [354, 196] on input "Exclude FS Apps" at bounding box center [362, 192] width 16 height 16
checkbox input "true"
click at [505, 198] on input "Exclude Purchased Contracts" at bounding box center [513, 192] width 16 height 16
checkbox input "true"
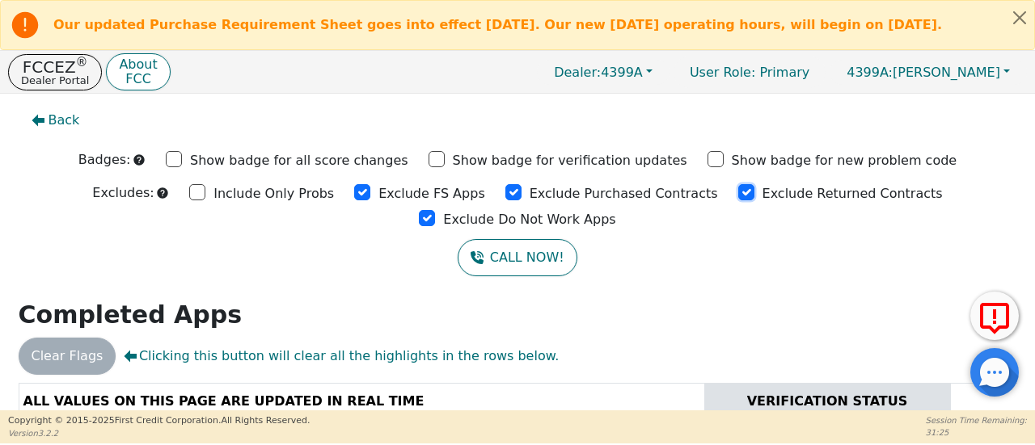
click at [738, 200] on input "Exclude Returned Contracts" at bounding box center [746, 192] width 16 height 16
checkbox input "true"
click at [435, 210] on input "Exclude Do Not Work Apps" at bounding box center [427, 218] width 16 height 16
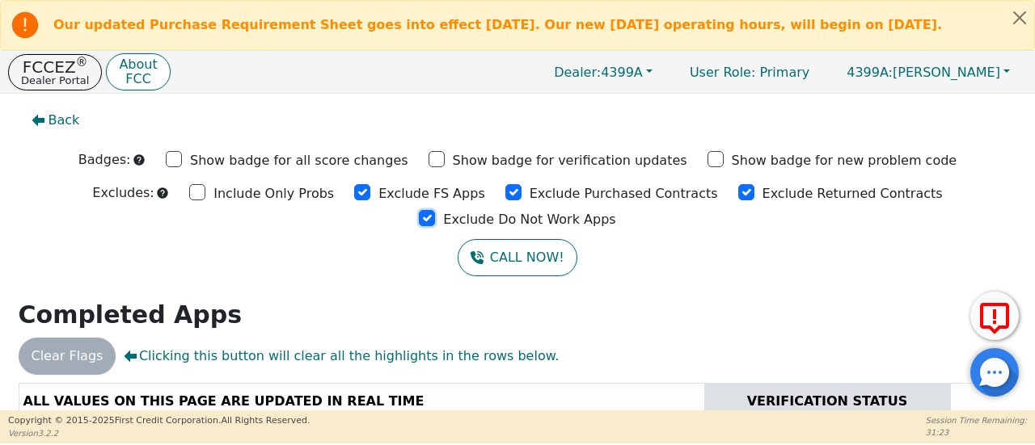
checkbox input "true"
click at [354, 201] on input "Exclude FS Apps" at bounding box center [362, 192] width 16 height 16
checkbox input "true"
click at [505, 198] on input "Exclude Purchased Contracts" at bounding box center [513, 192] width 16 height 16
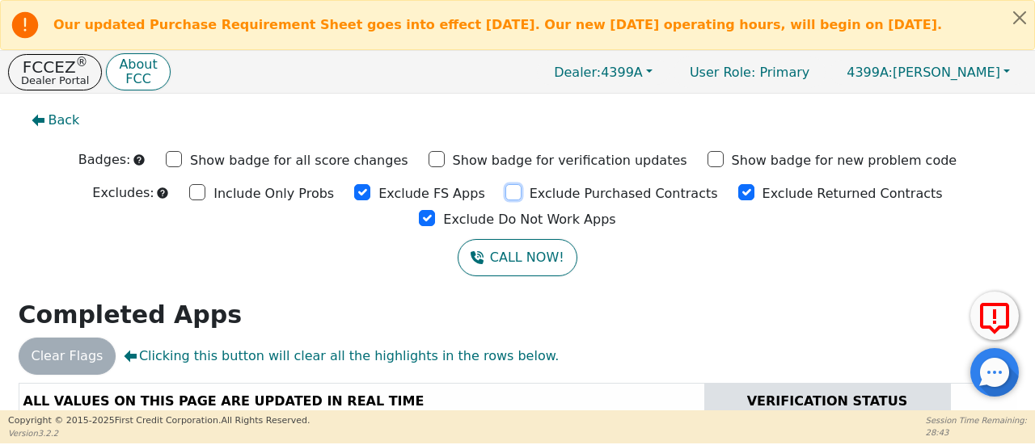
drag, startPoint x: 412, startPoint y: 198, endPoint x: 552, endPoint y: 201, distance: 139.9
click at [505, 198] on input "Exclude Purchased Contracts" at bounding box center [513, 192] width 16 height 16
checkbox input "true"
click at [738, 197] on input "Exclude Returned Contracts" at bounding box center [746, 192] width 16 height 16
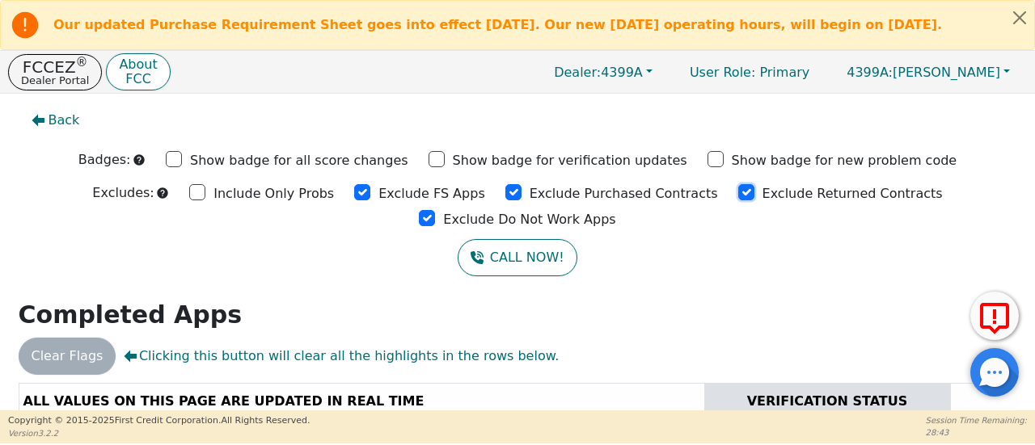
checkbox input "true"
click at [435, 210] on input "Exclude Do Not Work Apps" at bounding box center [427, 218] width 16 height 16
checkbox input "true"
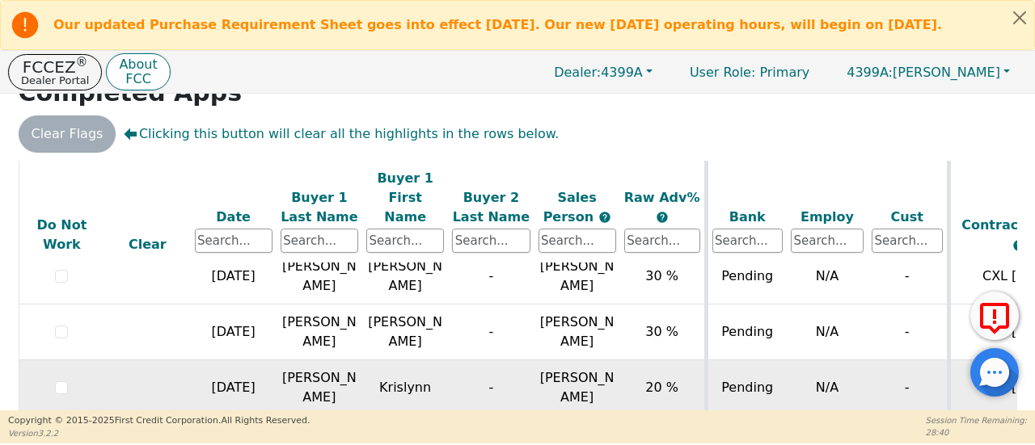
scroll to position [334, 0]
